Goal: Task Accomplishment & Management: Use online tool/utility

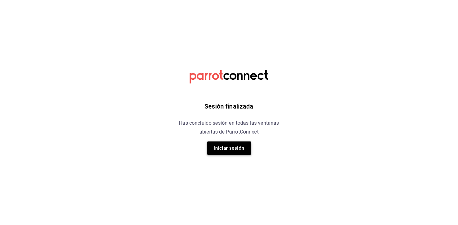
click at [214, 151] on button "Iniciar sesión" at bounding box center [229, 148] width 44 height 13
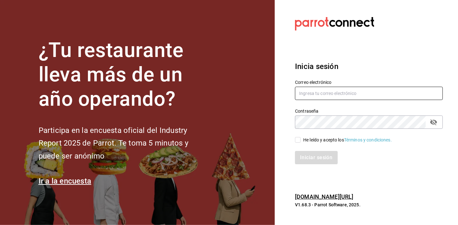
type input "mochomos.mitikah@grupocosteno.com"
click at [265, 143] on div "He leído y acepto los Términos y condiciones." at bounding box center [366, 136] width 156 height 15
click at [265, 141] on span "He leído y acepto los Términos y condiciones." at bounding box center [346, 140] width 91 height 7
click at [265, 141] on input "He leído y acepto los Términos y condiciones." at bounding box center [298, 140] width 6 height 6
checkbox input "true"
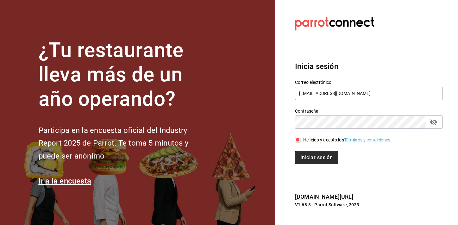
click at [265, 155] on button "Iniciar sesión" at bounding box center [316, 157] width 43 height 13
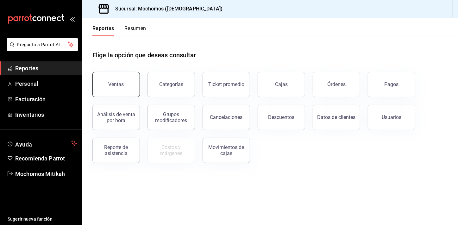
drag, startPoint x: 44, startPoint y: 73, endPoint x: 128, endPoint y: 86, distance: 85.0
click at [44, 73] on link "Reportes" at bounding box center [41, 68] width 82 height 14
click at [127, 86] on button "Ventas" at bounding box center [116, 84] width 48 height 25
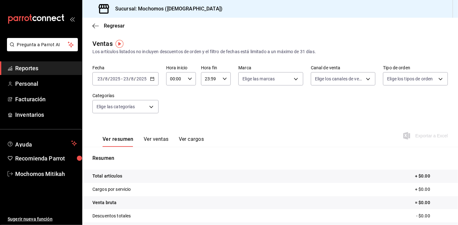
click at [152, 82] on div "[DATE] [DATE] - [DATE] [DATE]" at bounding box center [125, 78] width 66 height 13
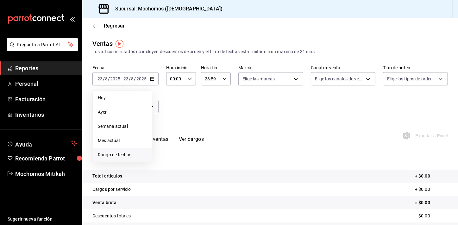
click at [116, 151] on li "Rango de fechas" at bounding box center [122, 155] width 59 height 14
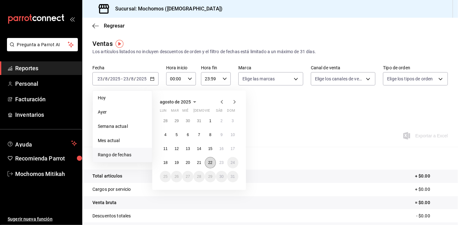
click at [206, 163] on button "22" at bounding box center [210, 162] width 11 height 11
click at [216, 163] on button "23" at bounding box center [221, 162] width 11 height 11
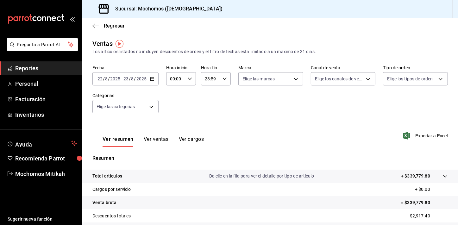
click at [190, 79] on icon "button" at bounding box center [190, 79] width 4 height 4
click at [175, 111] on span "01" at bounding box center [173, 110] width 5 height 5
type input "01:00"
click at [175, 111] on div "00 01 02 03 04 05 06 07 08 09 10 11 12 13 14 15 16 17 18 19 20 21 22 23" at bounding box center [173, 112] width 15 height 51
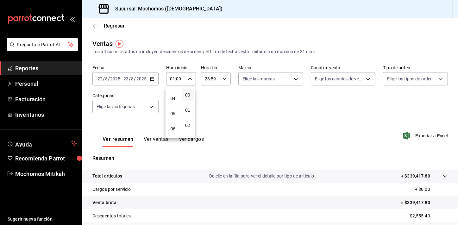
click at [175, 111] on span "05" at bounding box center [173, 113] width 5 height 5
type input "05:00"
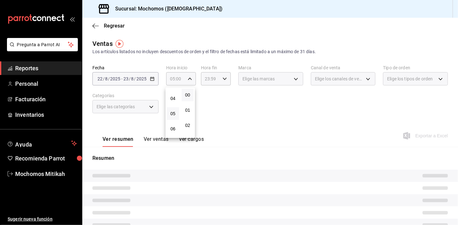
click at [294, 116] on div at bounding box center [229, 112] width 458 height 225
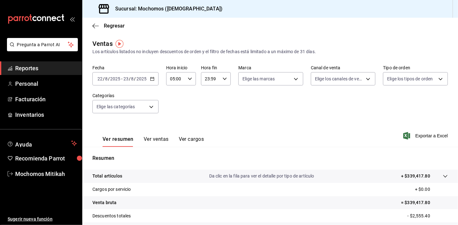
click at [219, 77] on div "23:59 Hora fin" at bounding box center [216, 78] width 30 height 13
click at [202, 95] on button "21" at bounding box center [207, 100] width 12 height 13
type input "21:59"
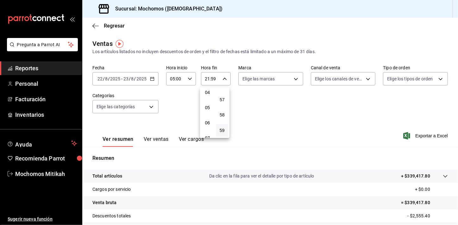
click at [202, 95] on button "04" at bounding box center [207, 92] width 12 height 13
type input "04:59"
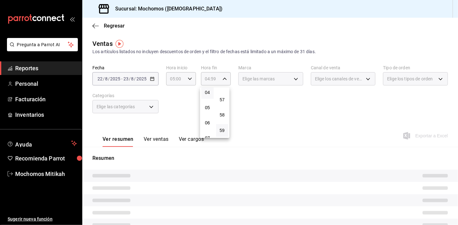
click at [277, 117] on div at bounding box center [229, 112] width 458 height 225
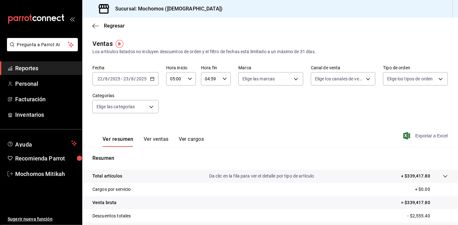
click at [425, 139] on span "Exportar a Excel" at bounding box center [426, 136] width 43 height 8
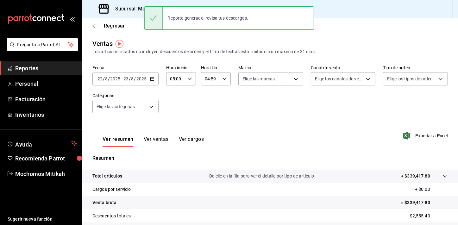
click at [28, 60] on li "Pregunta a Parrot AI" at bounding box center [41, 49] width 77 height 23
click at [30, 71] on span "Reportes" at bounding box center [46, 68] width 62 height 9
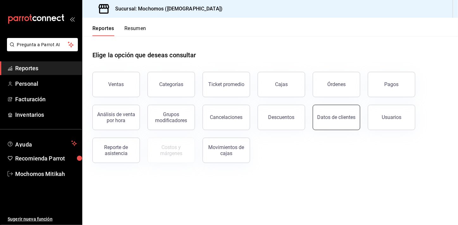
click at [318, 125] on button "Datos de clientes" at bounding box center [337, 117] width 48 height 25
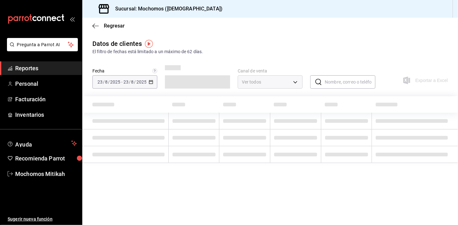
type input "PARROT,DIDI_FOOD,ONLINE"
click at [33, 67] on span "Reportes" at bounding box center [46, 68] width 62 height 9
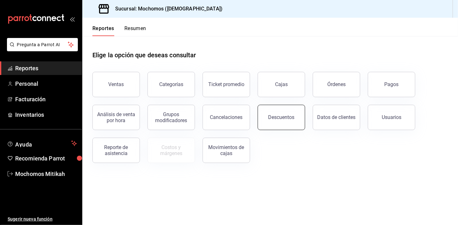
click at [276, 119] on div "Descuentos" at bounding box center [282, 117] width 26 height 6
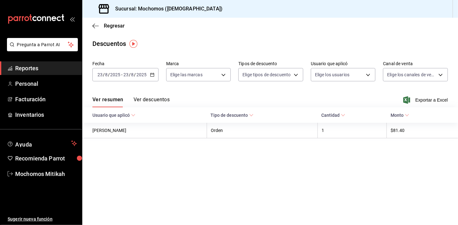
click at [152, 73] on icon "button" at bounding box center [152, 75] width 4 height 4
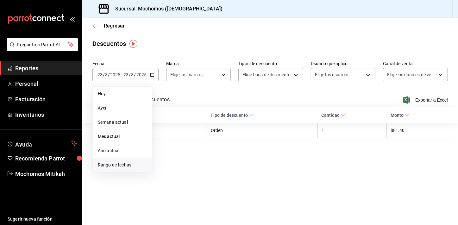
click at [115, 166] on span "Rango de fechas" at bounding box center [122, 165] width 49 height 7
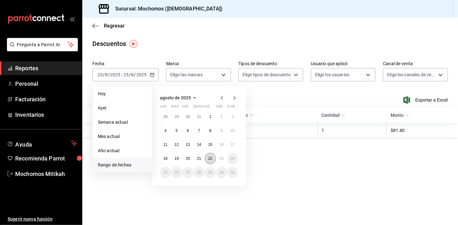
click at [208, 159] on abbr "22" at bounding box center [210, 158] width 4 height 4
click at [223, 159] on abbr "23" at bounding box center [222, 158] width 4 height 4
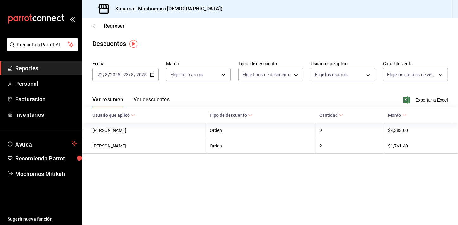
click at [421, 98] on span "Exportar a Excel" at bounding box center [426, 100] width 43 height 8
